Goal: Find specific page/section: Find specific page/section

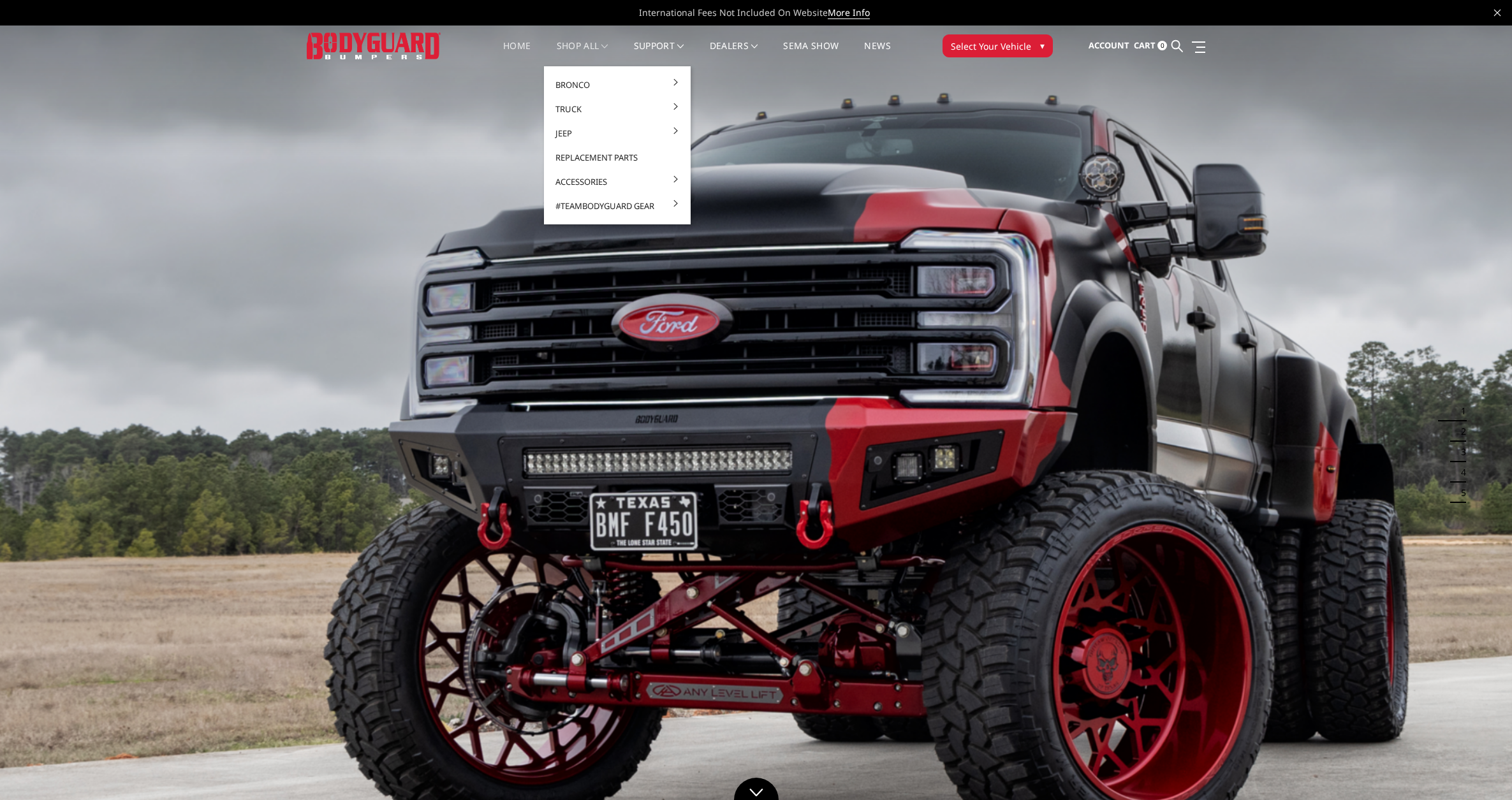
click at [580, 44] on link "shop all" at bounding box center [582, 54] width 52 height 25
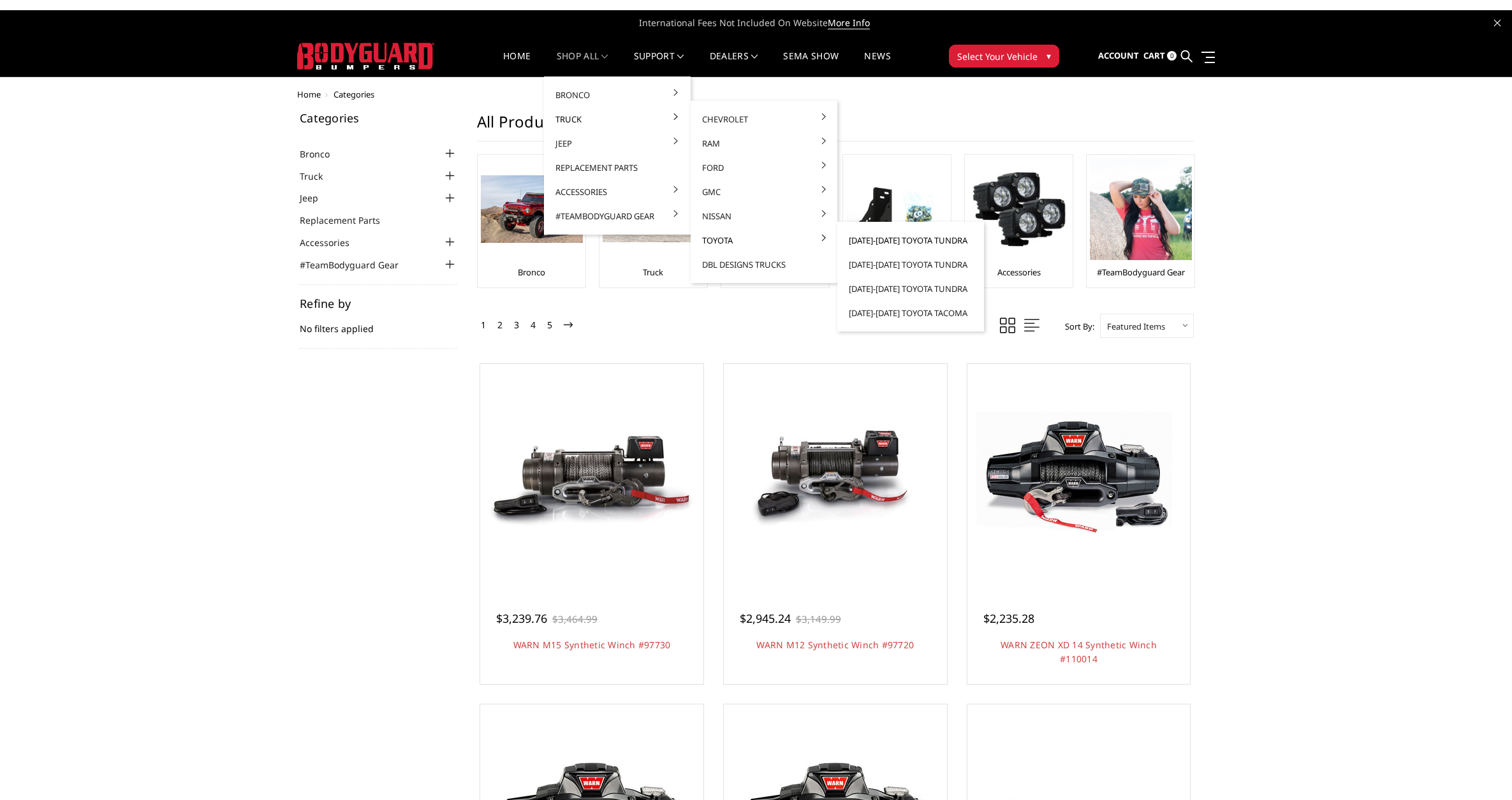
click at [862, 239] on link "[DATE]-[DATE] Toyota Tundra" at bounding box center [910, 239] width 136 height 24
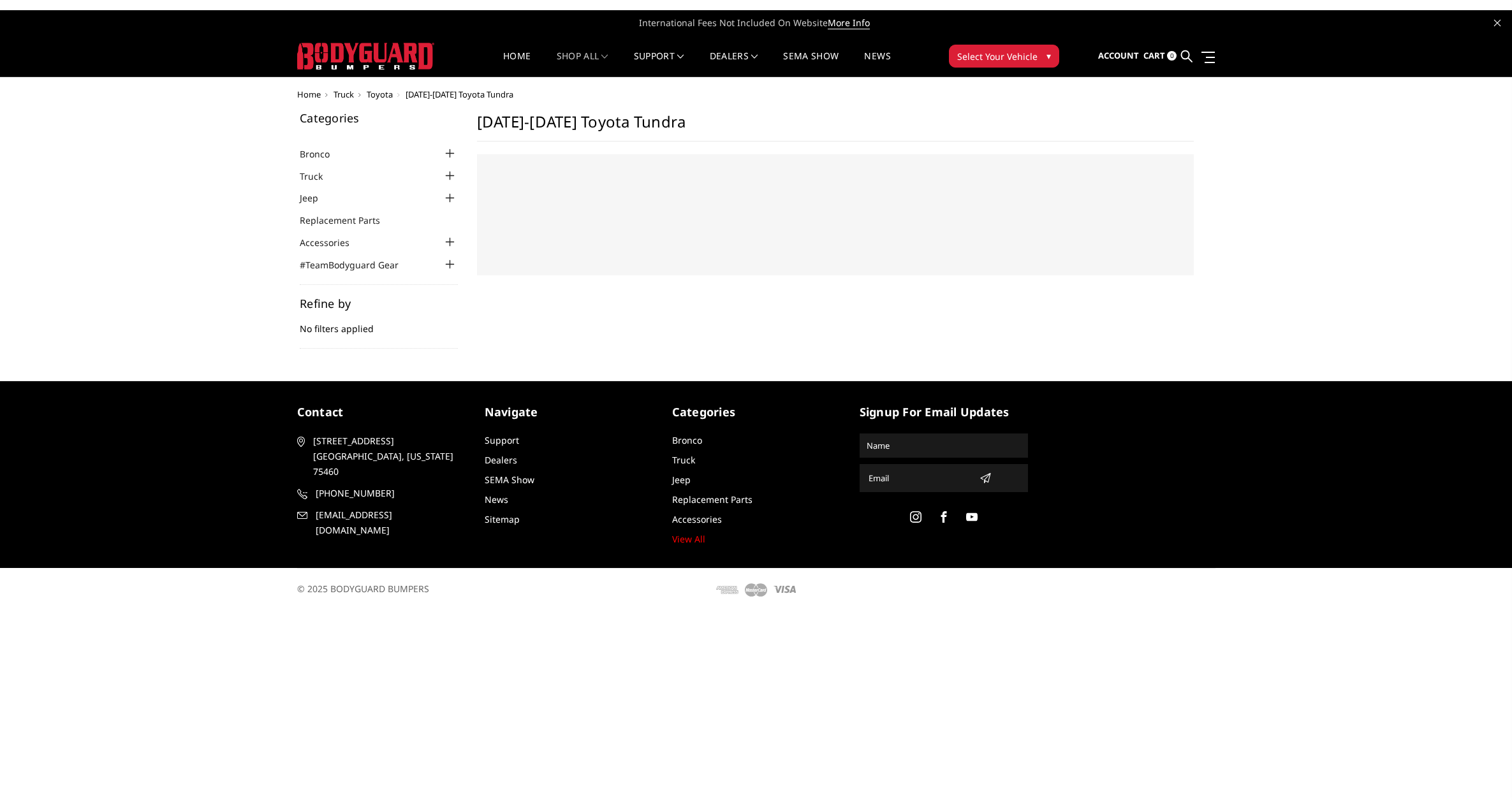
select select "US"
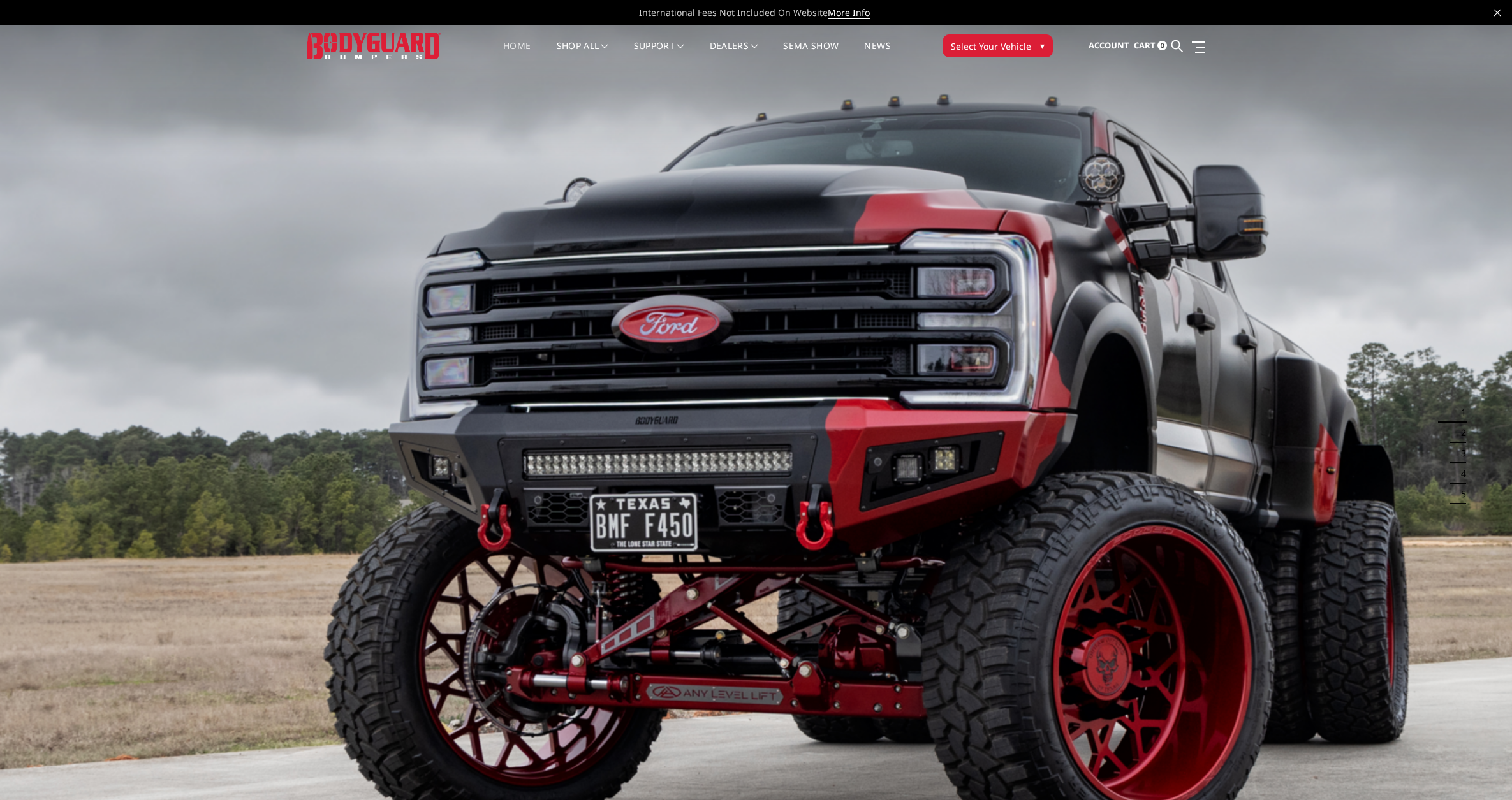
click at [1007, 41] on span "Select Your Vehicle" at bounding box center [991, 46] width 80 height 13
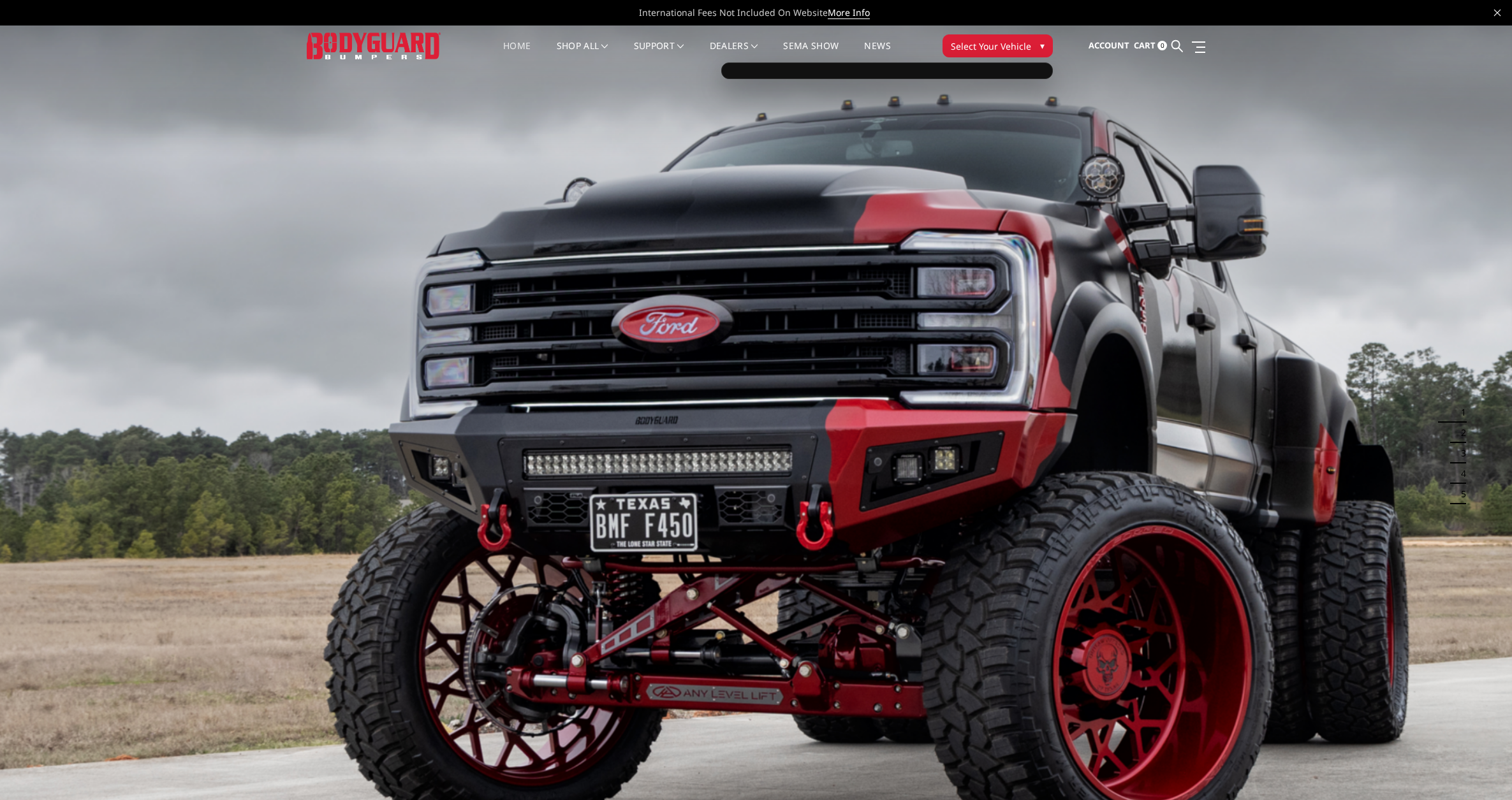
click at [1007, 41] on span "Select Your Vehicle" at bounding box center [991, 46] width 80 height 13
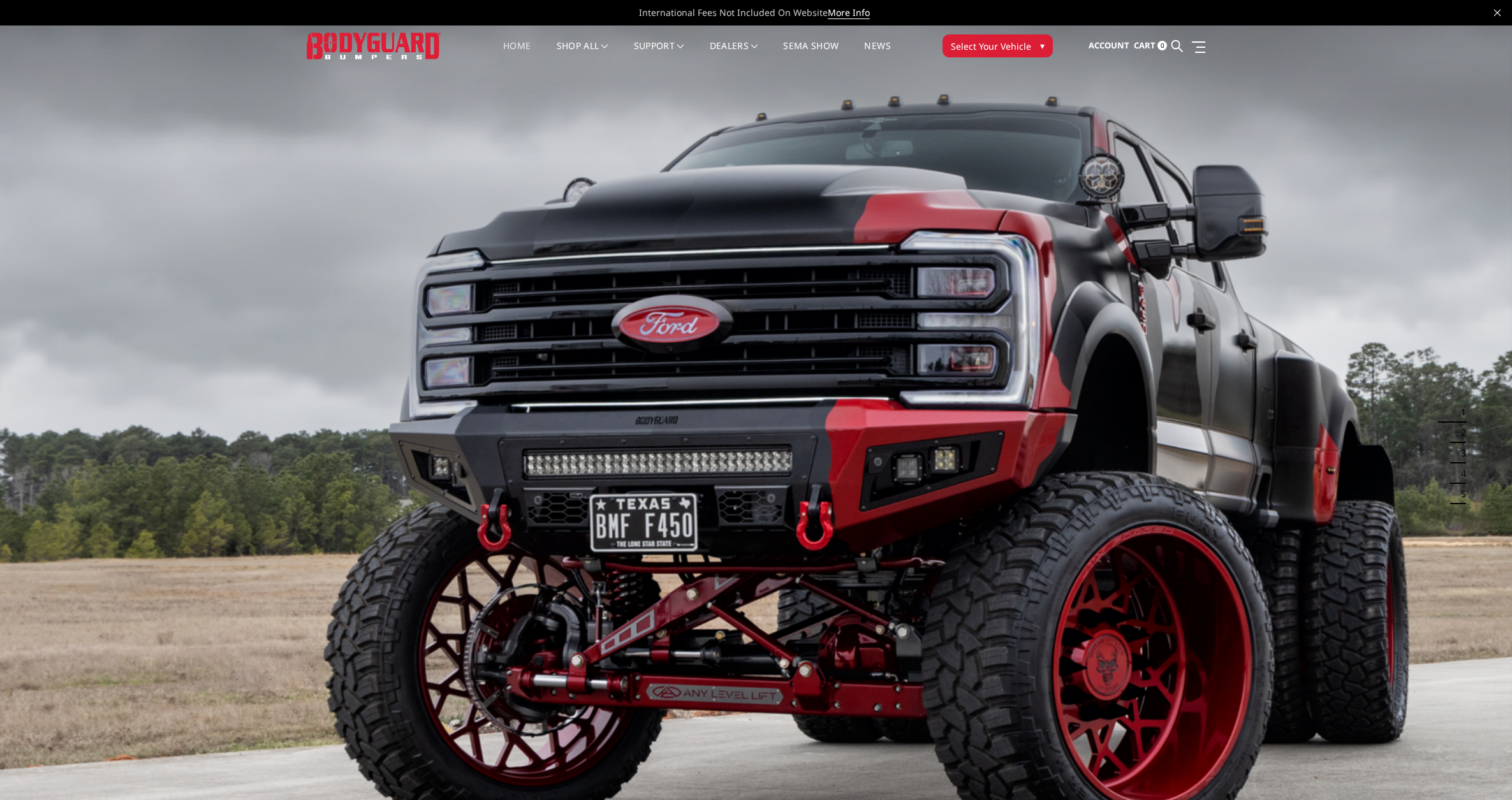
click at [1007, 41] on span "Select Your Vehicle" at bounding box center [991, 46] width 80 height 13
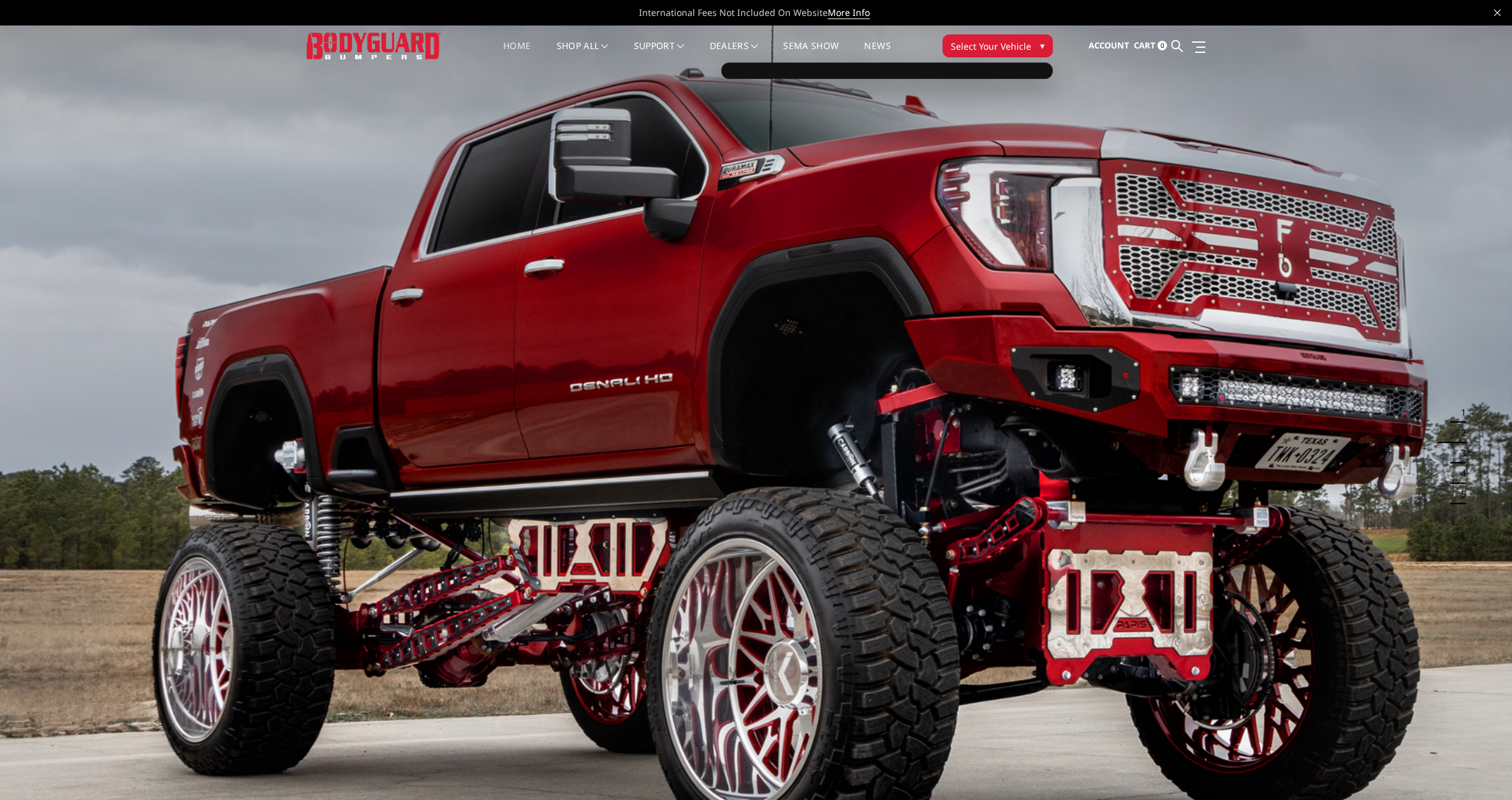
click at [1028, 41] on button "Select Your Vehicle ▾" at bounding box center [997, 46] width 110 height 23
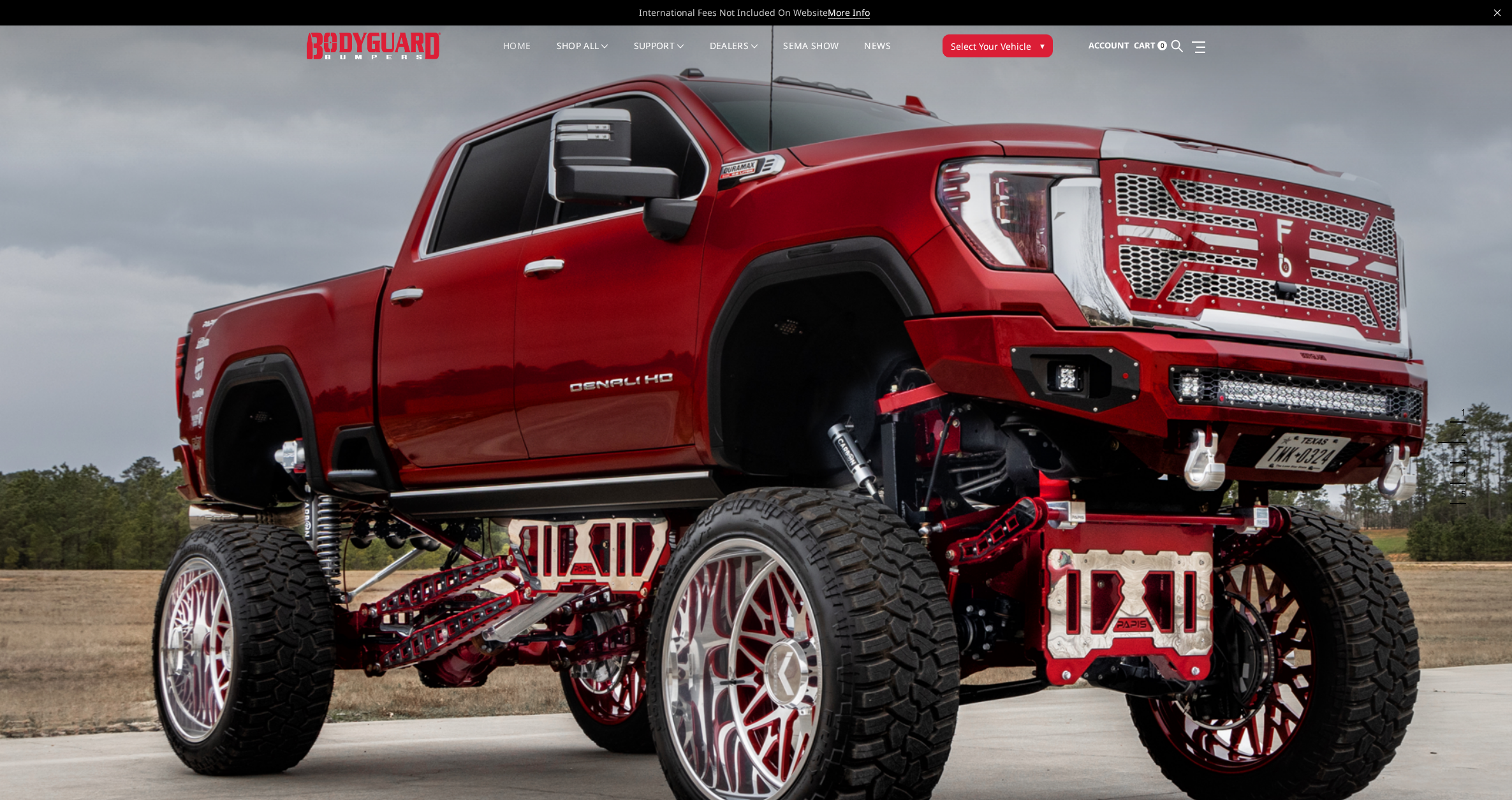
click at [1032, 49] on button "Select Your Vehicle ▾" at bounding box center [997, 46] width 110 height 23
